Goal: Information Seeking & Learning: Learn about a topic

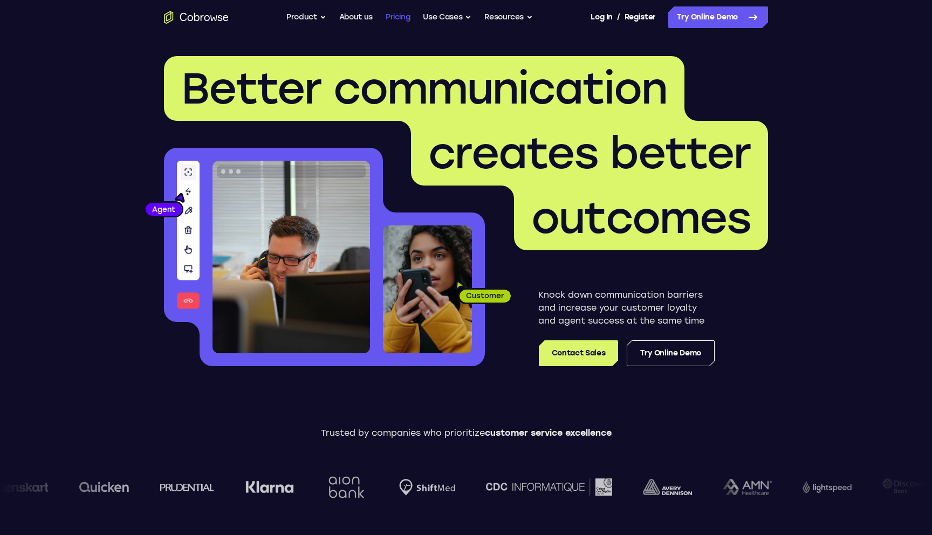
click at [404, 18] on link "Pricing" at bounding box center [398, 17] width 25 height 22
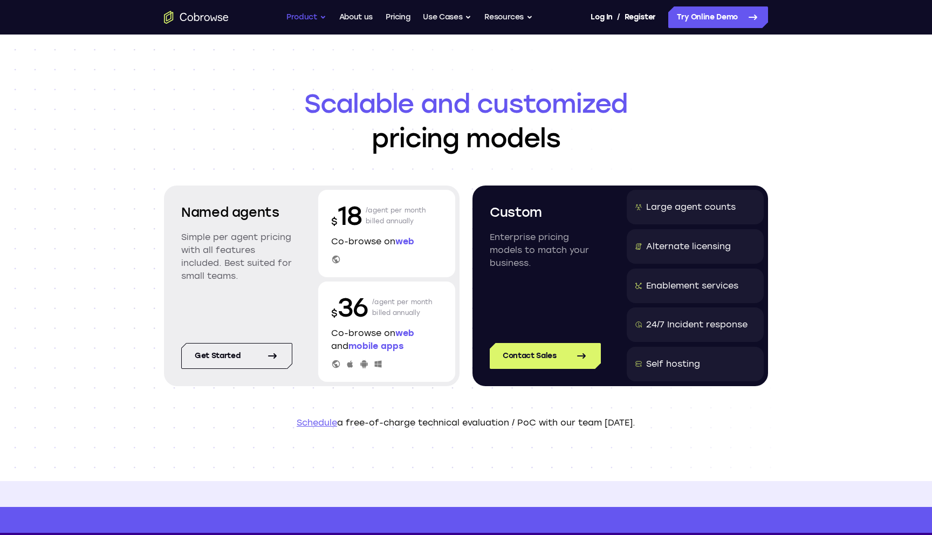
click at [312, 17] on button "Product" at bounding box center [307, 17] width 40 height 22
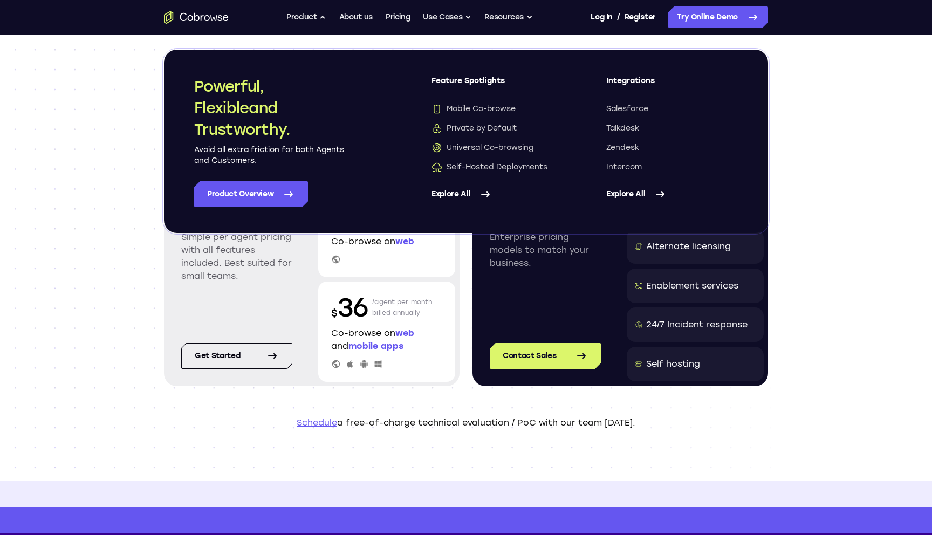
click at [480, 194] on icon at bounding box center [485, 194] width 13 height 13
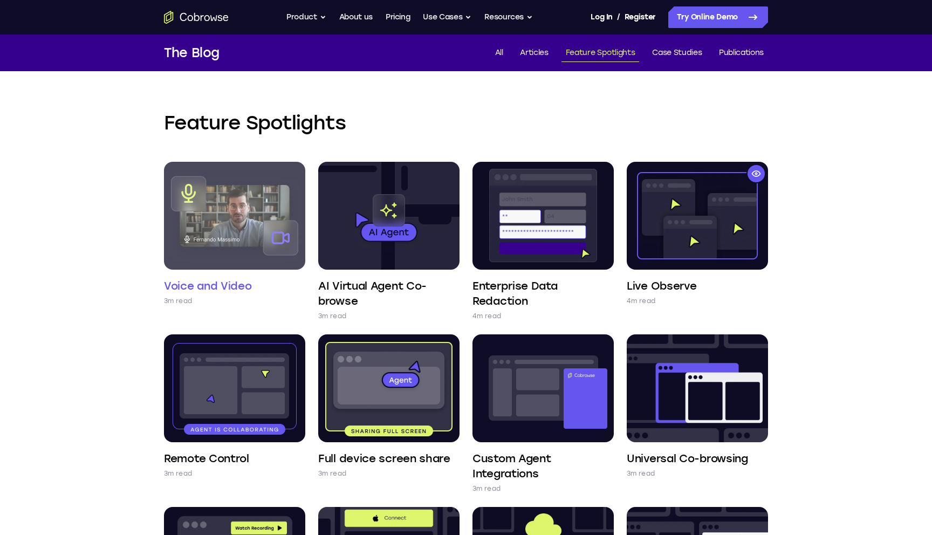
click at [247, 213] on img at bounding box center [234, 216] width 141 height 108
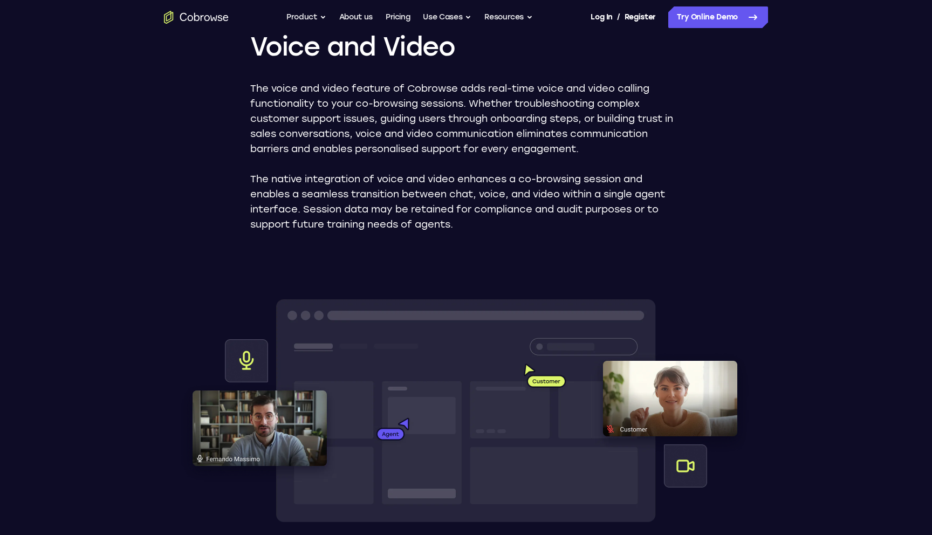
scroll to position [109, 0]
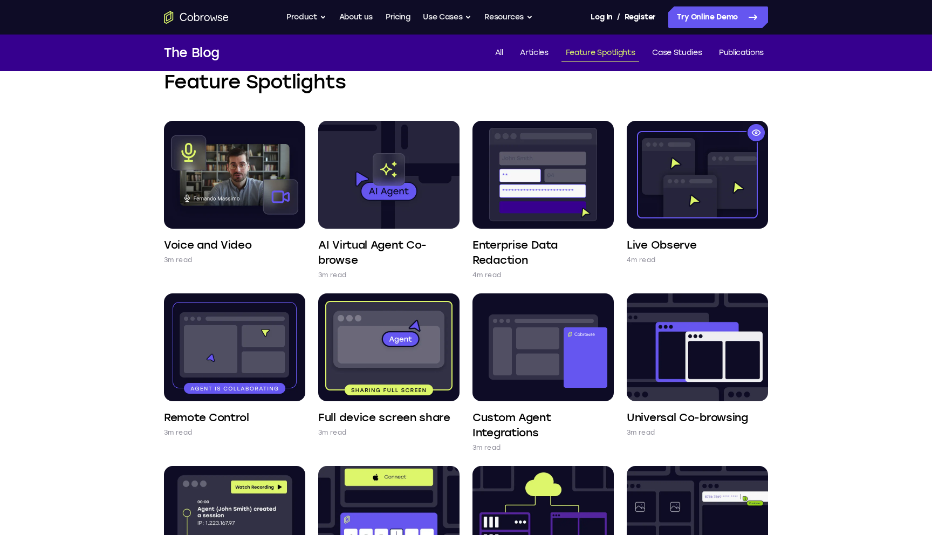
scroll to position [46, 0]
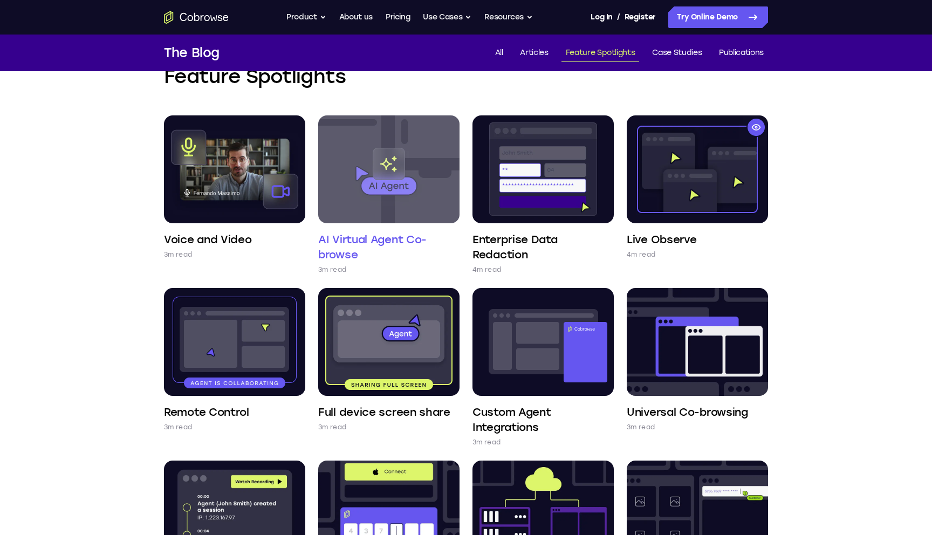
click at [439, 173] on img at bounding box center [388, 169] width 141 height 108
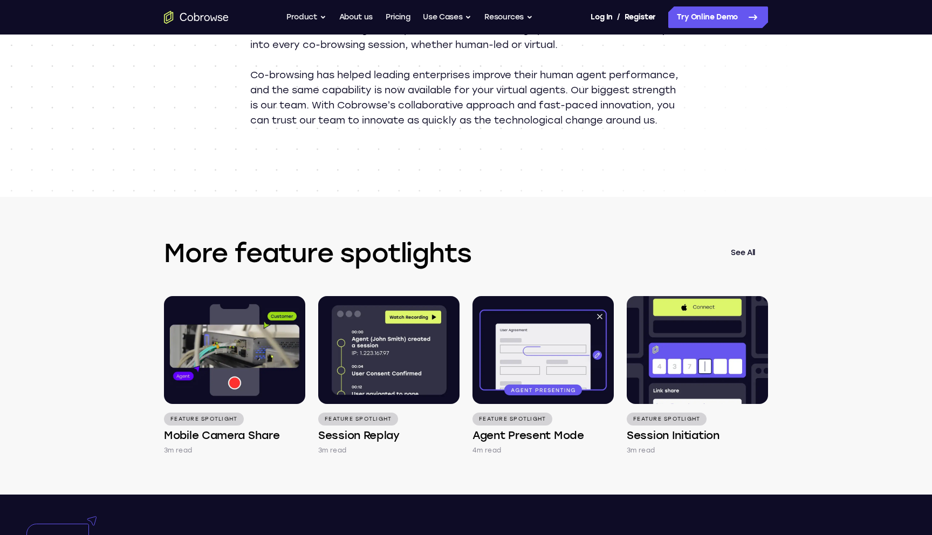
scroll to position [1263, 0]
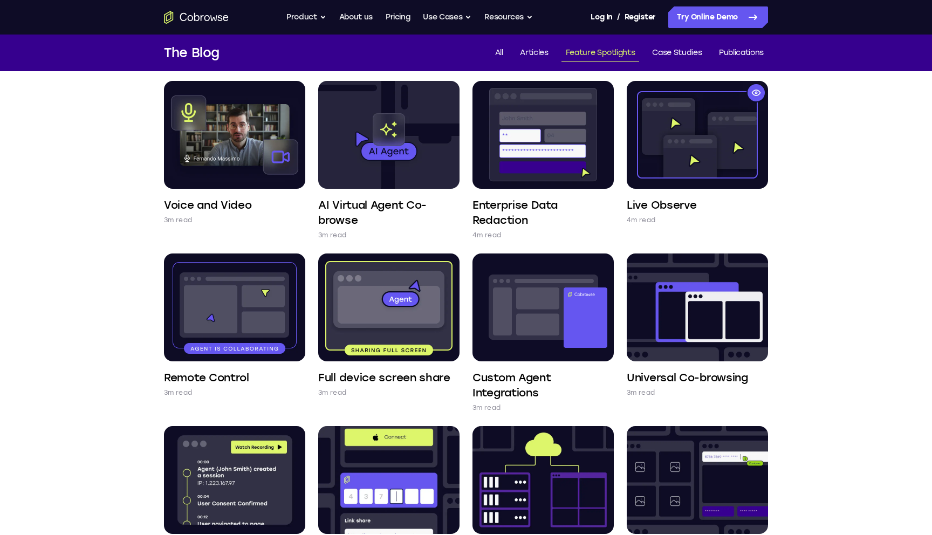
scroll to position [82, 0]
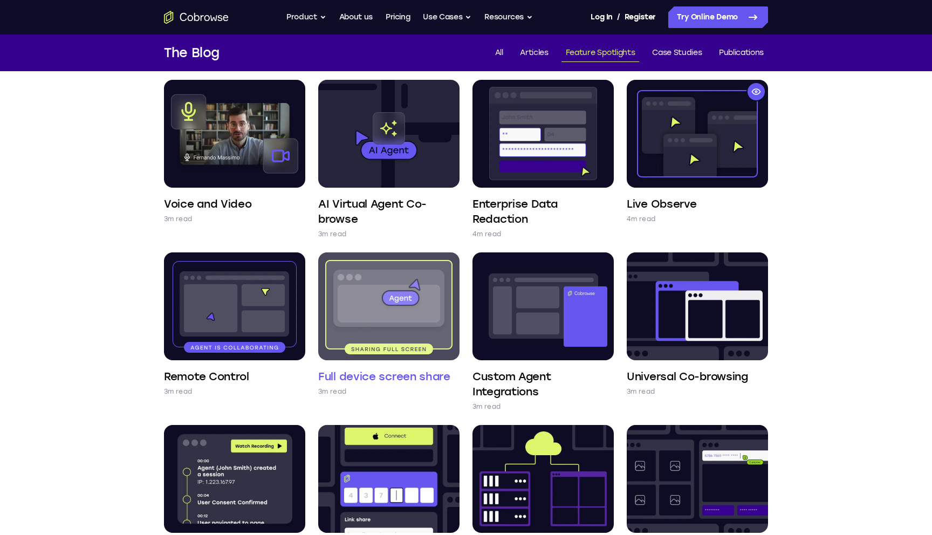
click at [372, 327] on img at bounding box center [388, 307] width 141 height 108
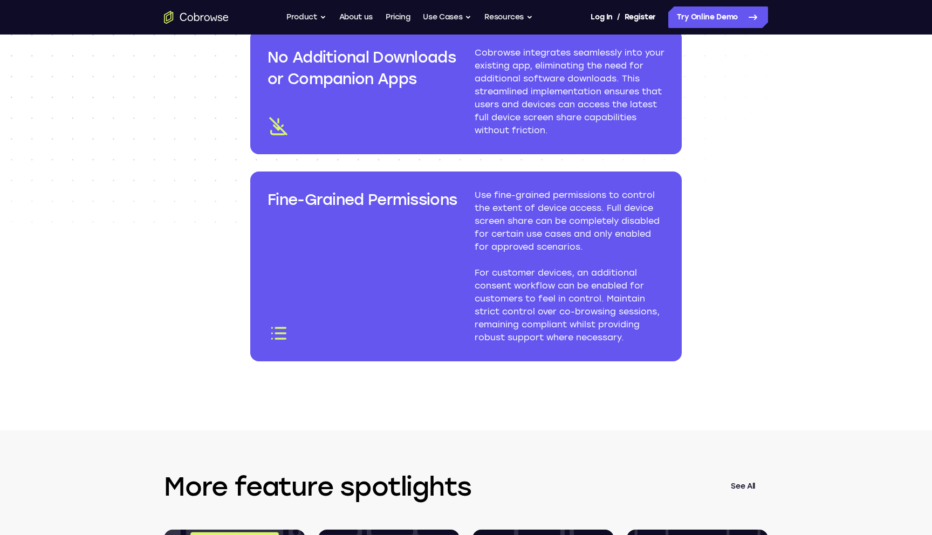
scroll to position [1561, 0]
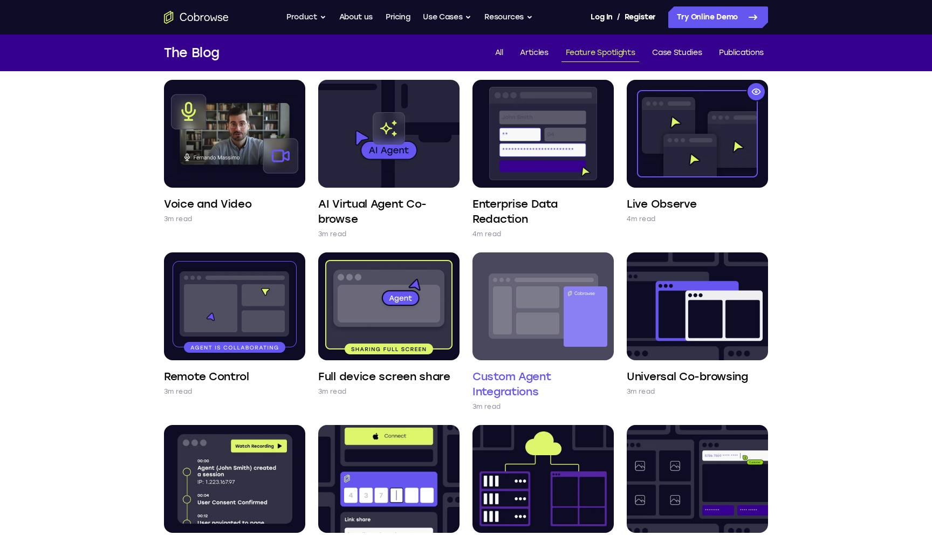
click at [517, 335] on img at bounding box center [543, 307] width 141 height 108
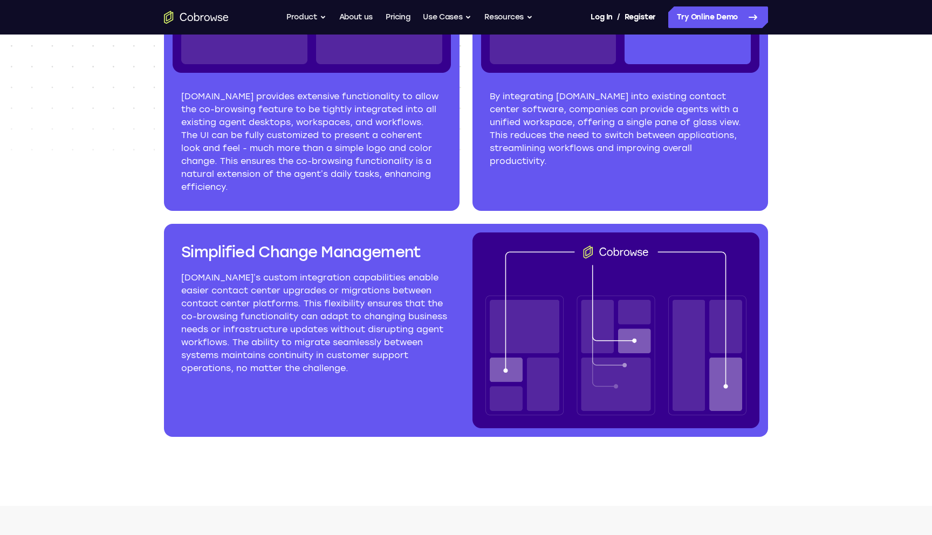
scroll to position [1419, 0]
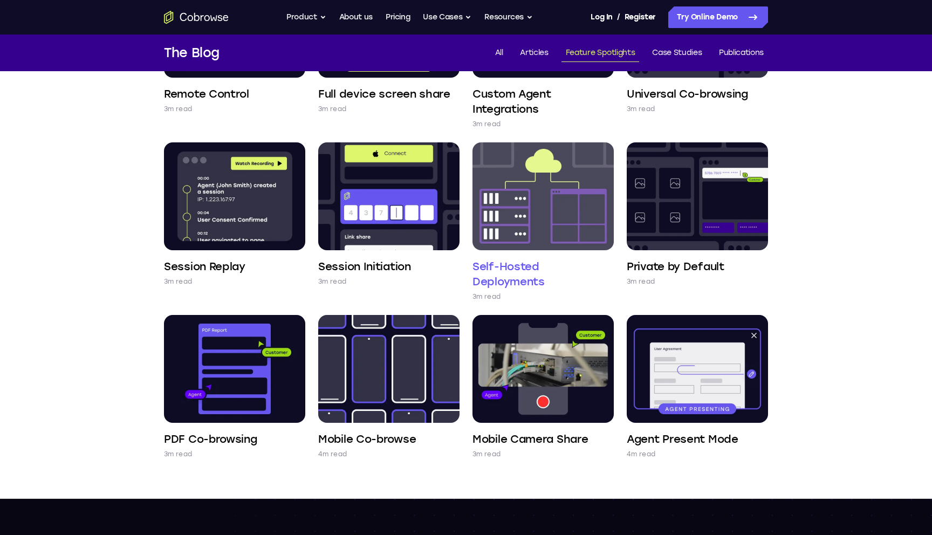
scroll to position [385, 0]
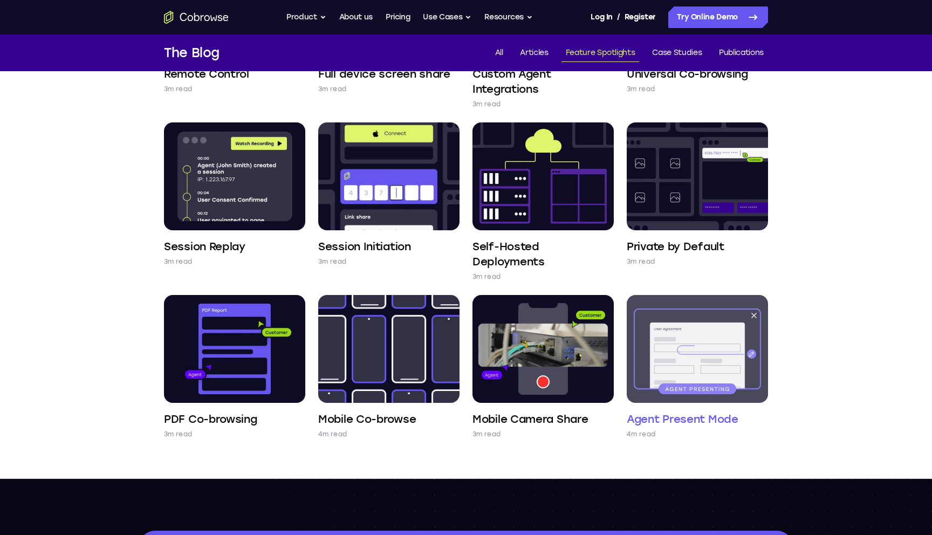
click at [658, 363] on img at bounding box center [697, 349] width 141 height 108
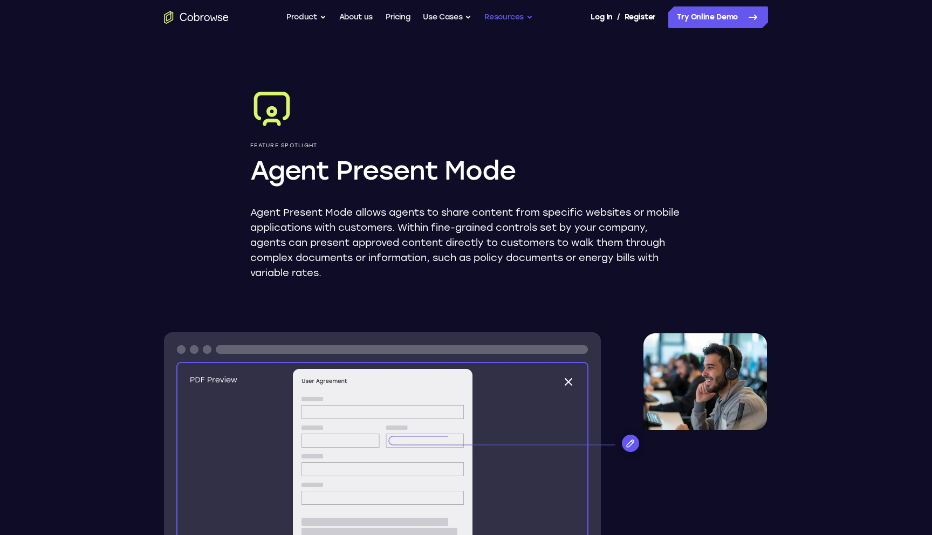
click at [522, 21] on button "Resources" at bounding box center [509, 17] width 49 height 22
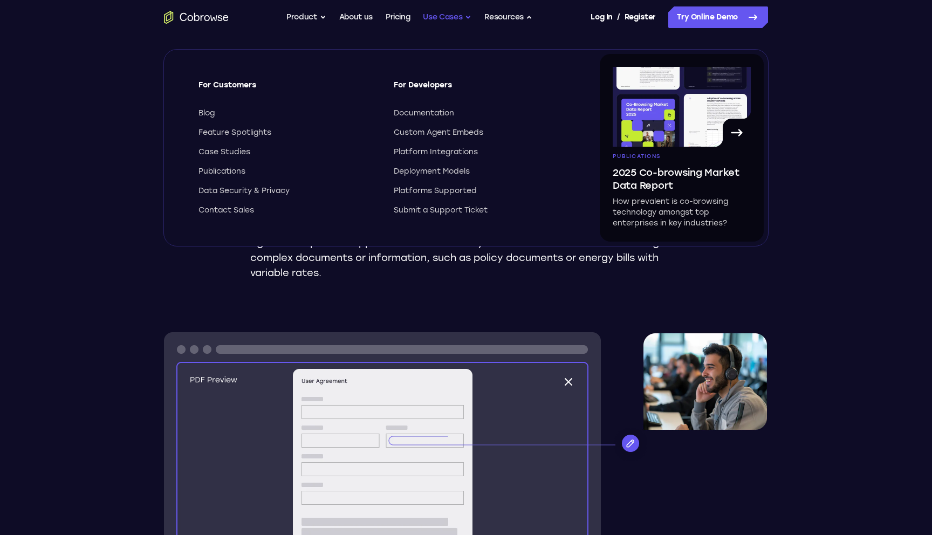
click at [449, 21] on button "Use Cases" at bounding box center [447, 17] width 49 height 22
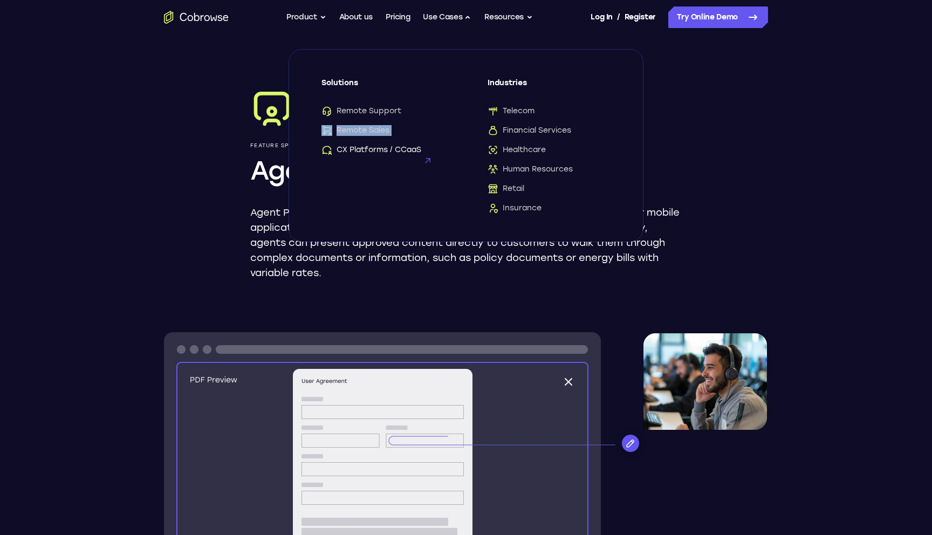
click at [418, 153] on span "CX Platforms / CCaaS" at bounding box center [372, 150] width 100 height 11
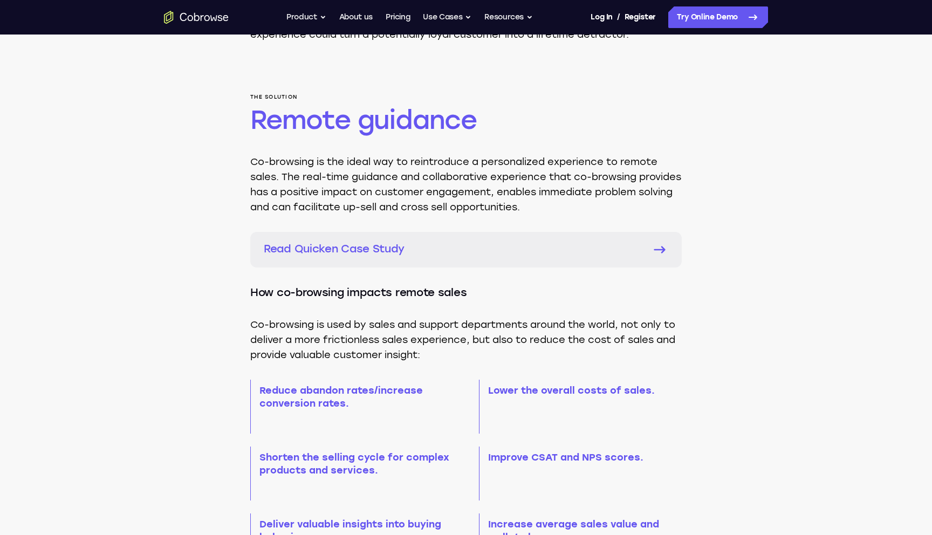
scroll to position [723, 0]
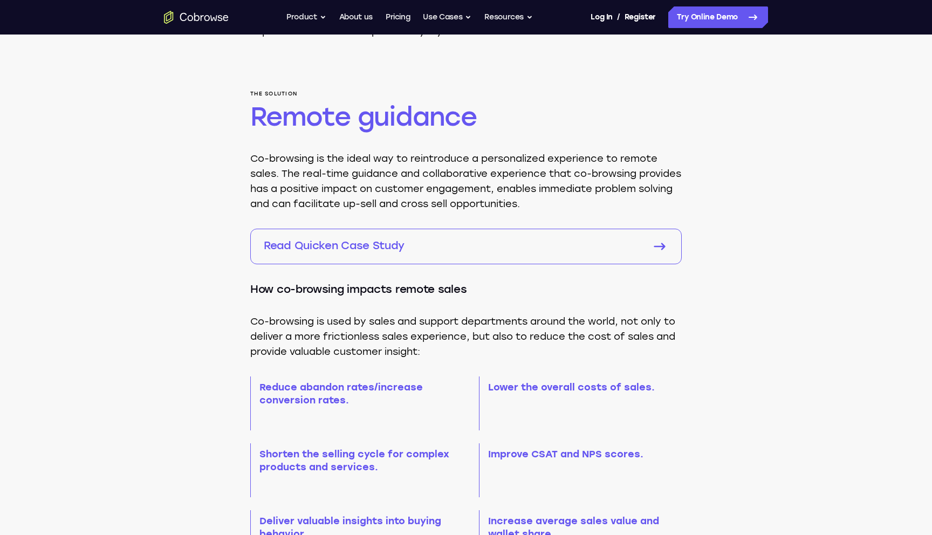
click at [428, 253] on p "Read Quicken Case Study" at bounding box center [451, 245] width 374 height 15
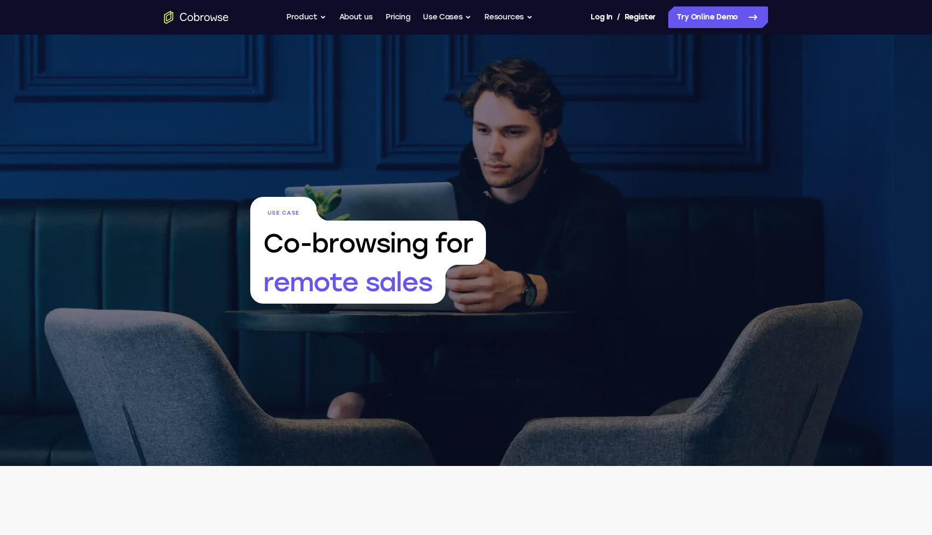
click at [210, 13] on icon "Go to the home page" at bounding box center [196, 17] width 65 height 13
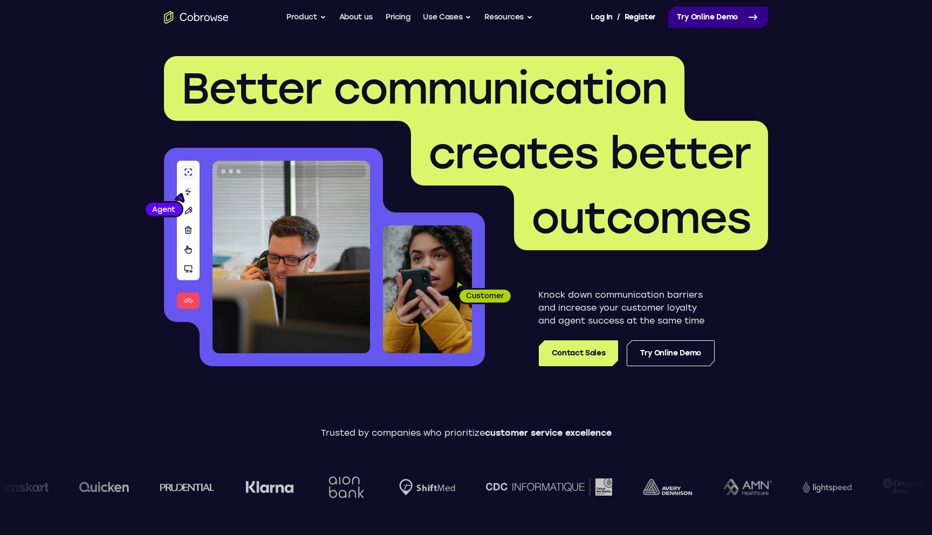
click at [714, 19] on link "Try Online Demo" at bounding box center [719, 17] width 100 height 22
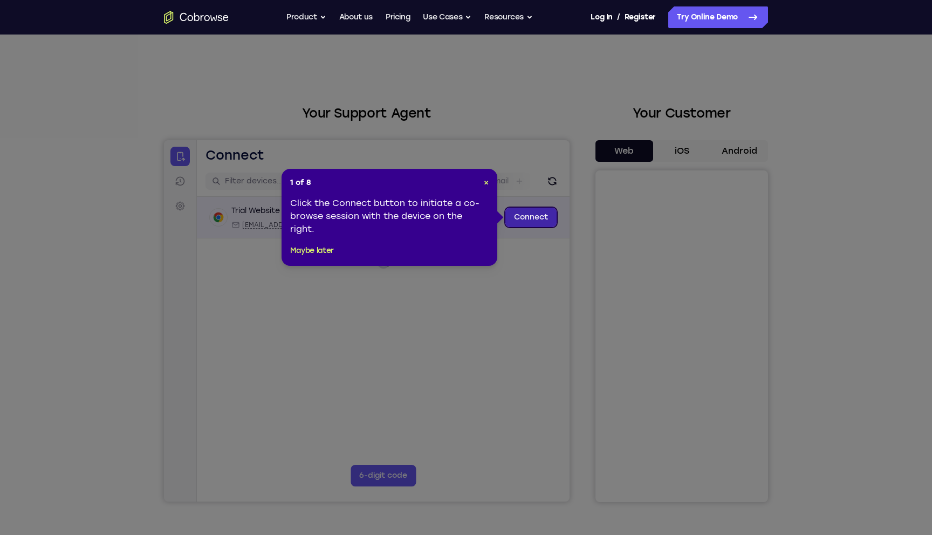
click at [529, 221] on link "Connect" at bounding box center [531, 217] width 51 height 19
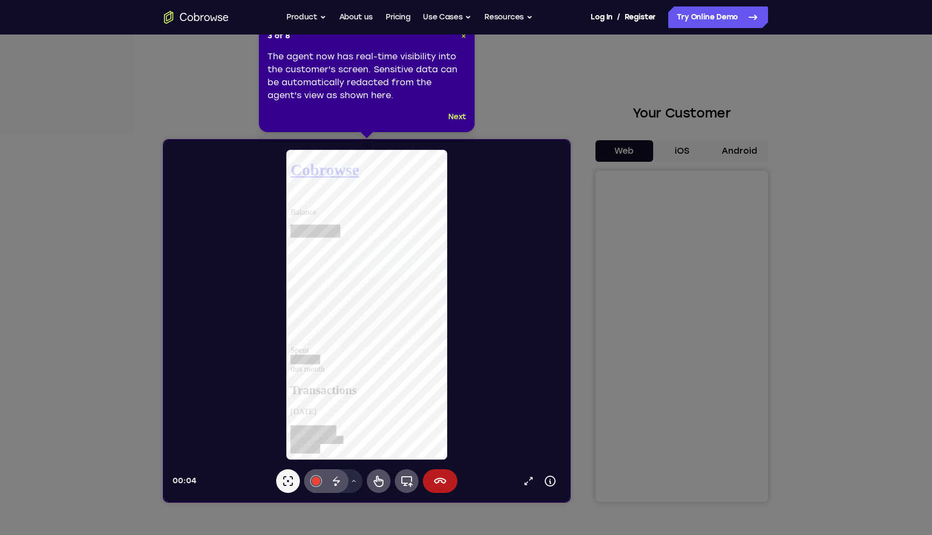
click at [464, 37] on span "×" at bounding box center [463, 35] width 5 height 9
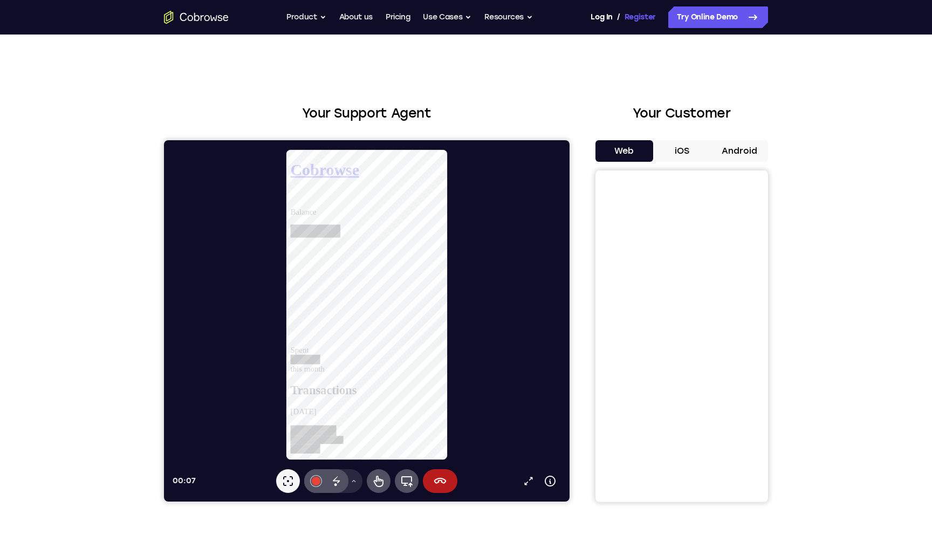
click at [636, 19] on link "Register" at bounding box center [640, 17] width 31 height 22
